Goal: Navigation & Orientation: Find specific page/section

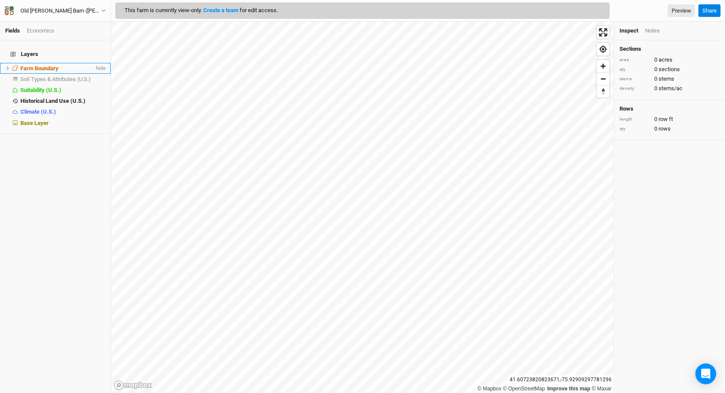
click at [7, 66] on icon at bounding box center [7, 68] width 5 height 5
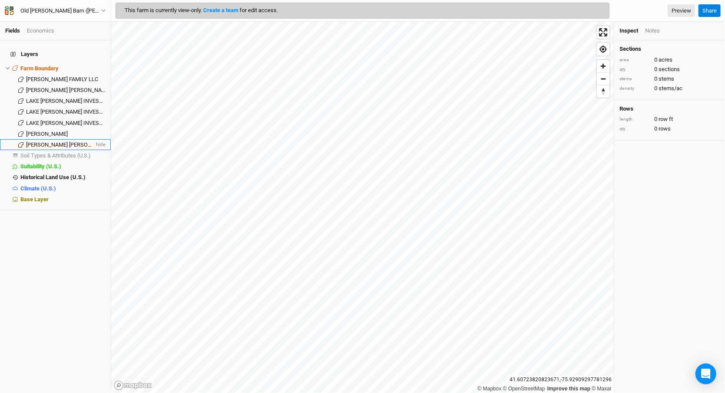
click at [46, 142] on span "[PERSON_NAME] [PERSON_NAME]" at bounding box center [68, 145] width 85 height 7
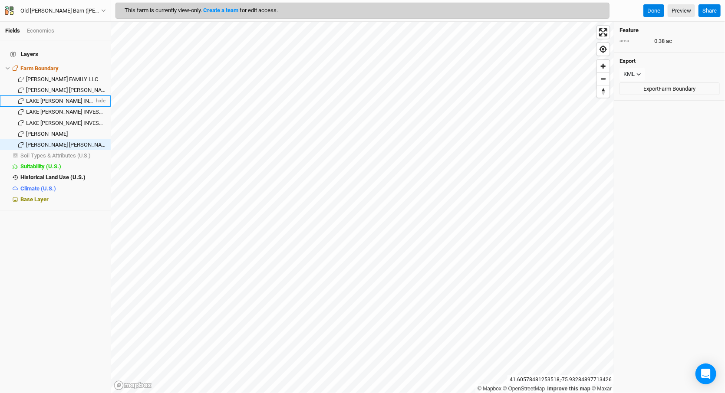
click at [36, 98] on span "LAKE [PERSON_NAME] INVESTMENTS LLC" at bounding box center [79, 101] width 106 height 7
click at [38, 87] on span "BEANE DOUGLAS CARTER" at bounding box center [68, 90] width 85 height 7
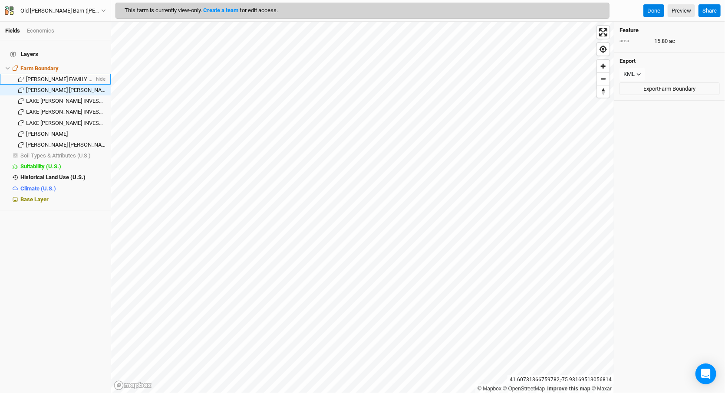
click at [63, 76] on span "CECIL FAMILY LLC" at bounding box center [62, 79] width 72 height 7
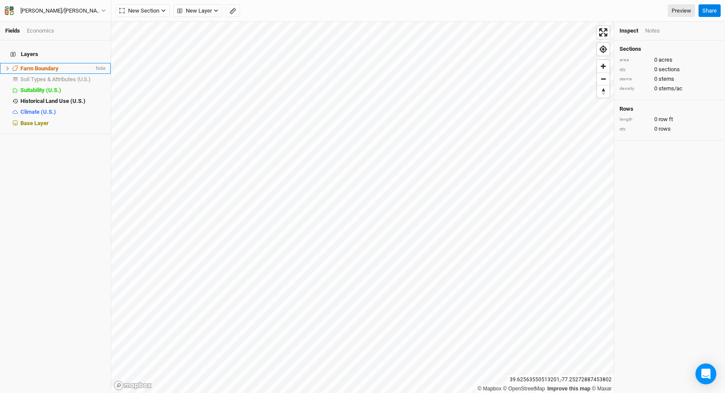
click at [25, 65] on span "Farm Boundary" at bounding box center [39, 68] width 38 height 7
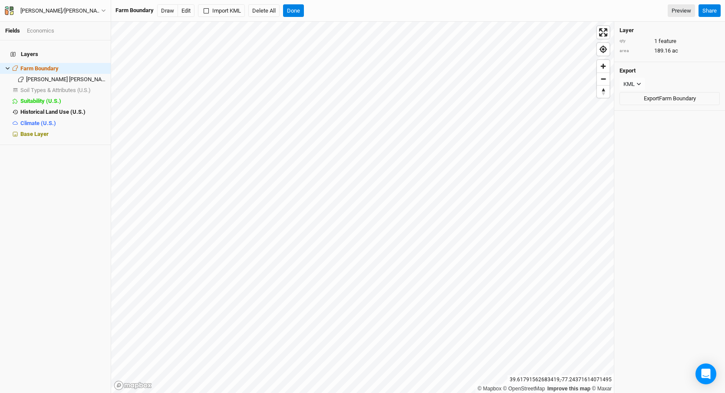
click at [269, 392] on html "Fields Economics Layers Farm Boundary hide CONRAD KYLE JAMES hide Soil Types & …" at bounding box center [362, 196] width 725 height 393
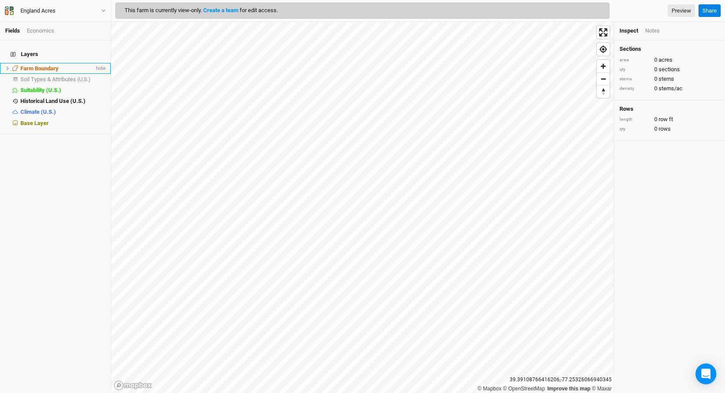
click at [33, 65] on span "Farm Boundary" at bounding box center [39, 68] width 38 height 7
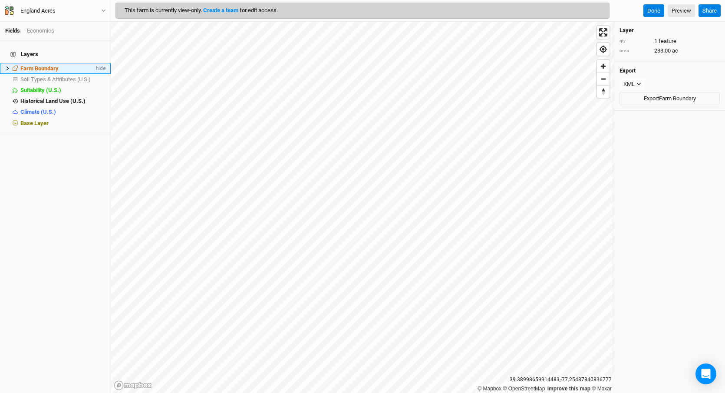
click at [7, 66] on icon at bounding box center [7, 68] width 5 height 5
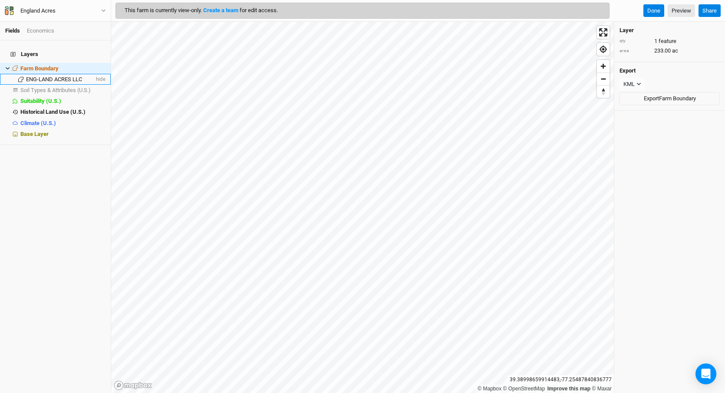
click at [38, 76] on span "ENG-LAND ACRES LLC" at bounding box center [54, 79] width 56 height 7
